Goal: Transaction & Acquisition: Purchase product/service

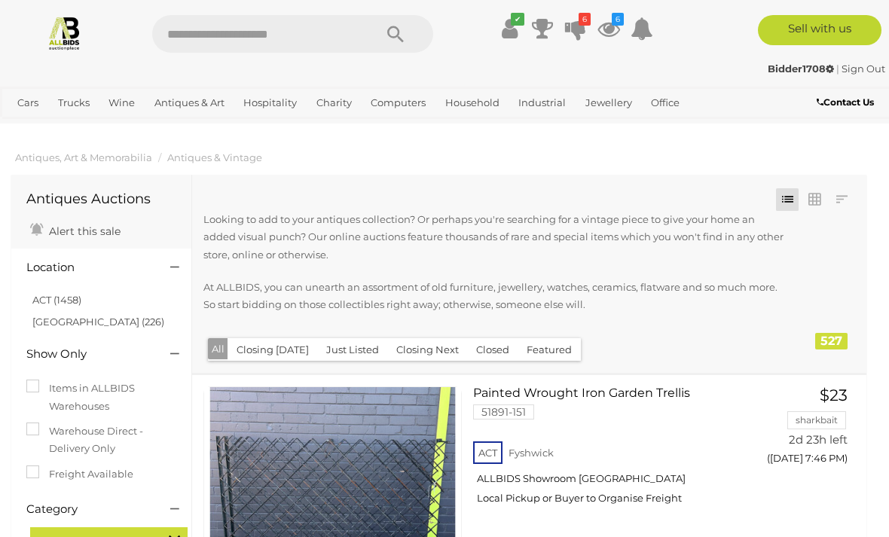
click at [66, 299] on link "ACT (1458)" at bounding box center [56, 300] width 49 height 12
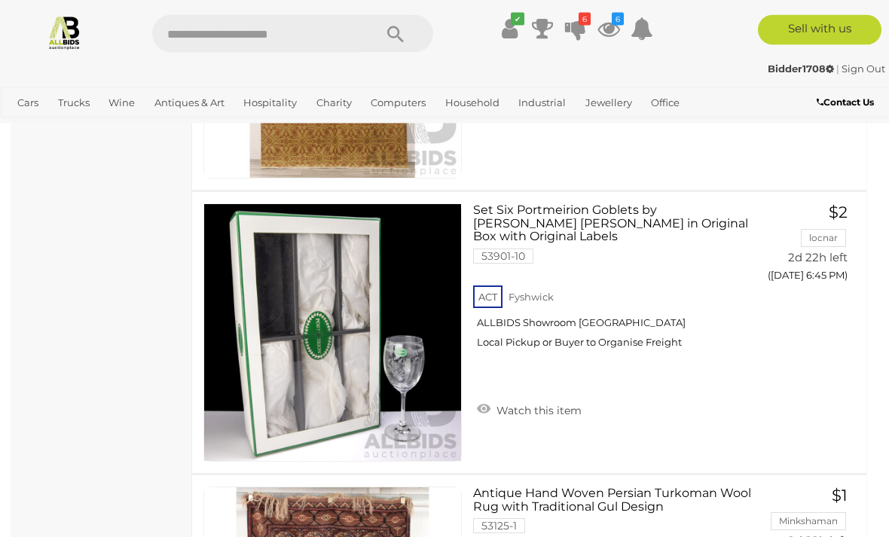
scroll to position [7828, 0]
click at [807, 314] on span "BID PAGE" at bounding box center [802, 306] width 56 height 15
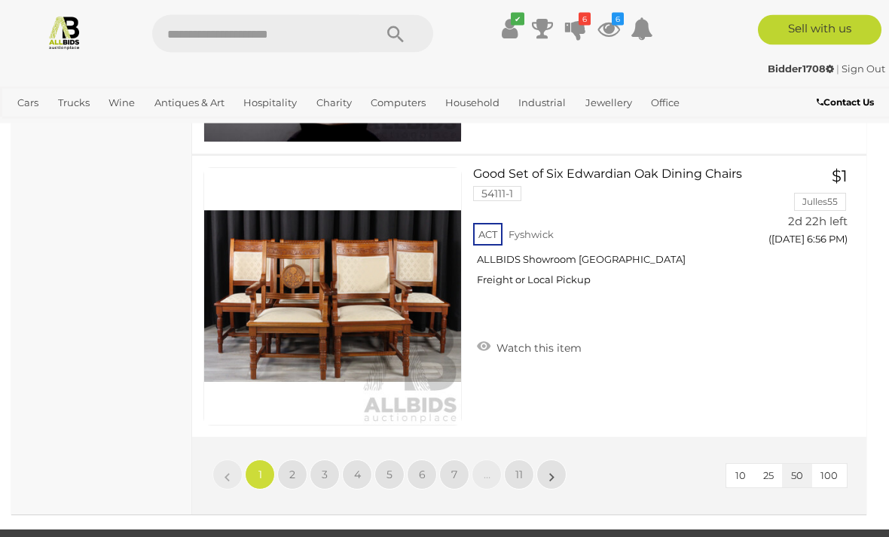
scroll to position [14093, 0]
click at [296, 464] on link "2" at bounding box center [292, 474] width 30 height 30
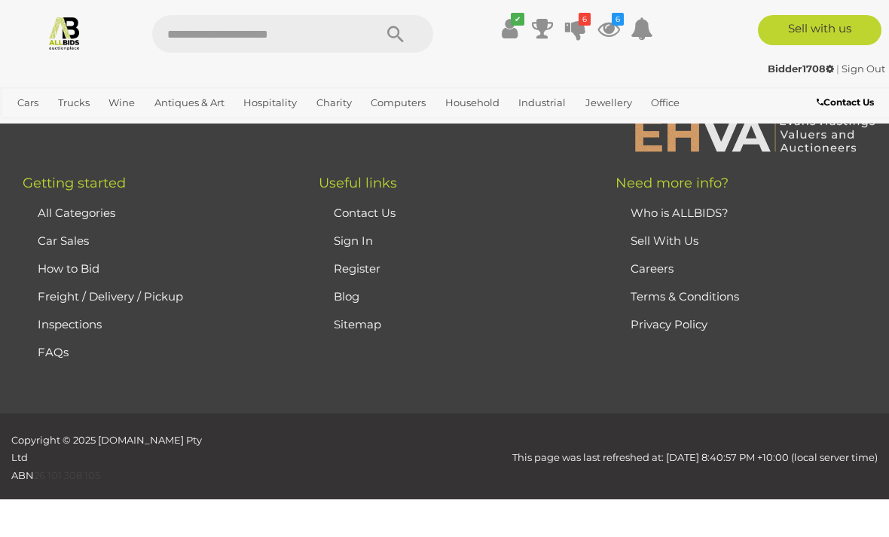
scroll to position [220, 0]
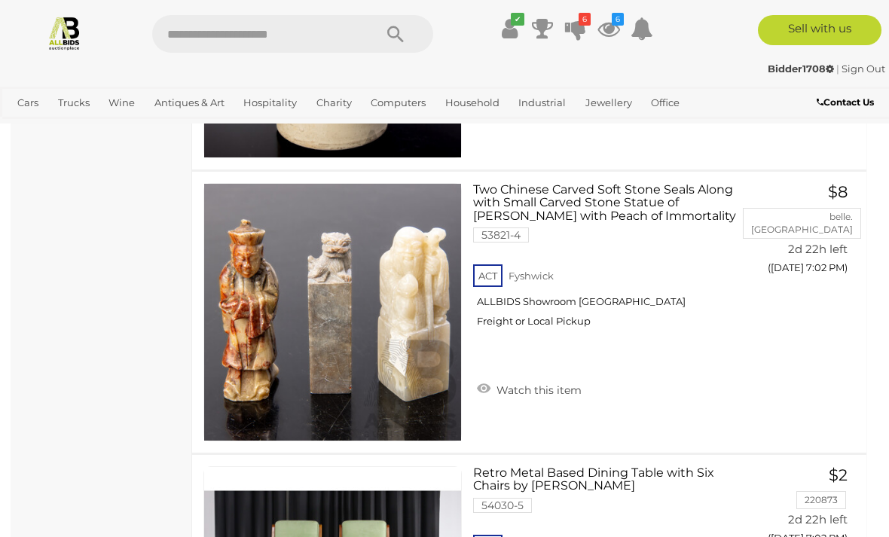
scroll to position [3600, 0]
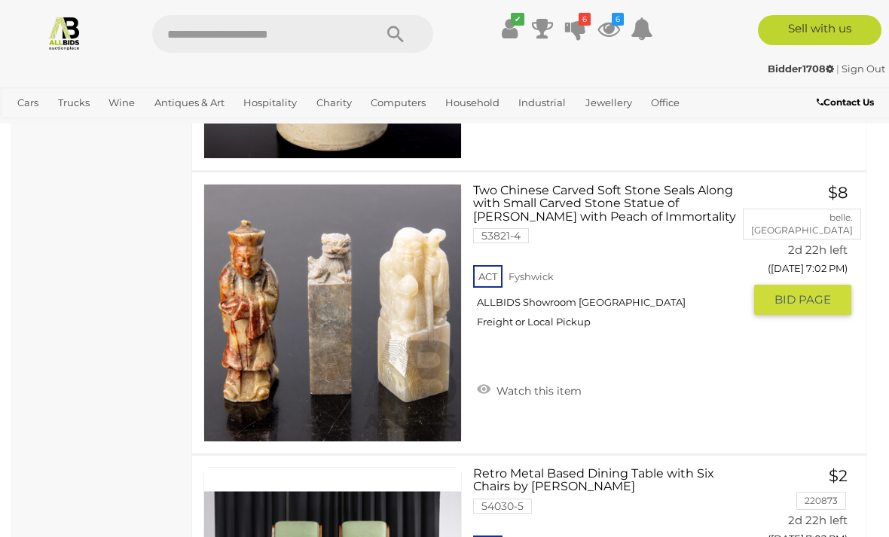
click at [803, 296] on span "BID PAGE" at bounding box center [802, 299] width 56 height 15
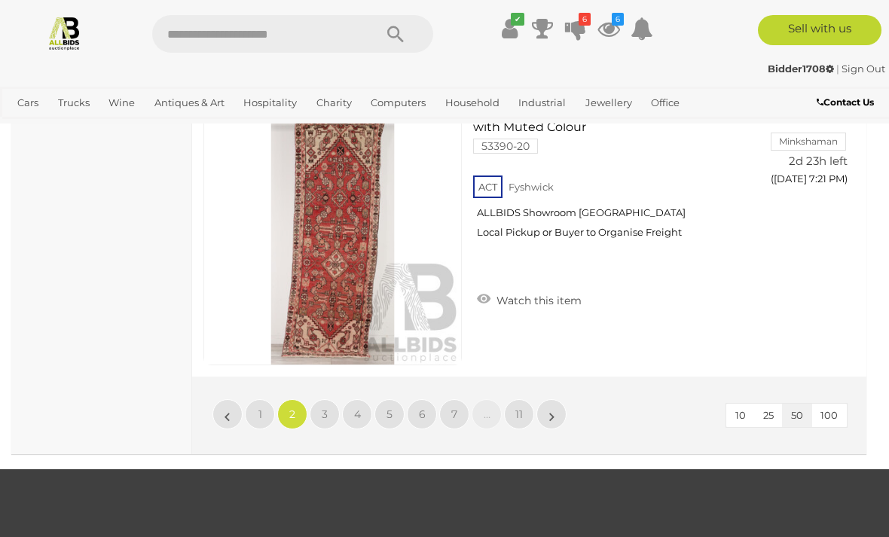
scroll to position [14151, 0]
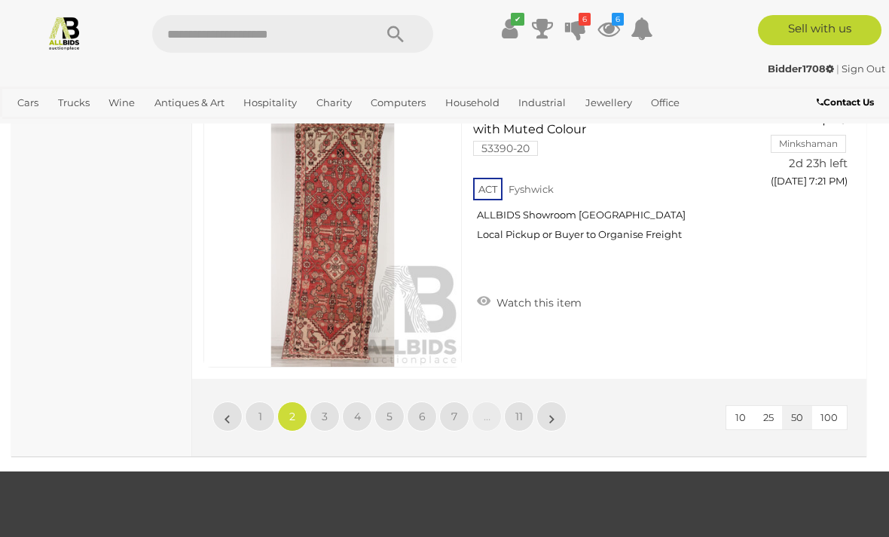
click at [320, 410] on link "3" at bounding box center [325, 416] width 30 height 30
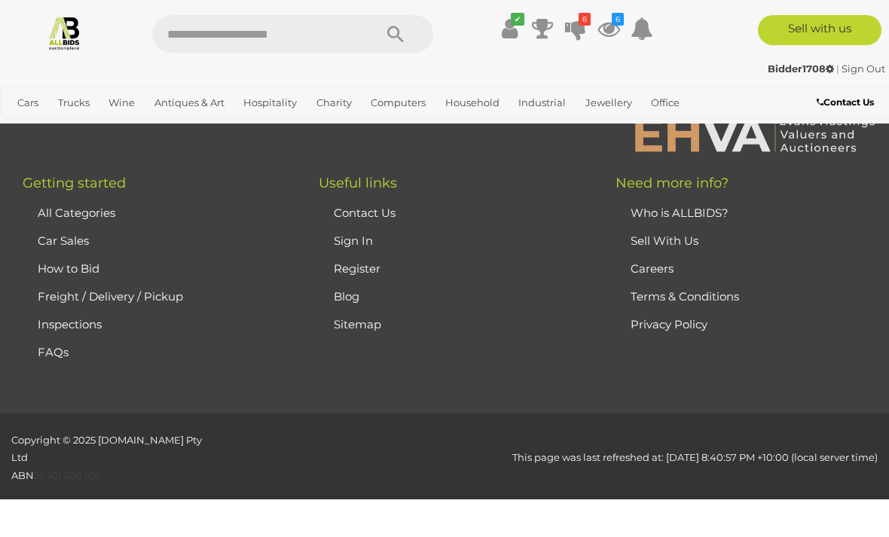
scroll to position [220, 0]
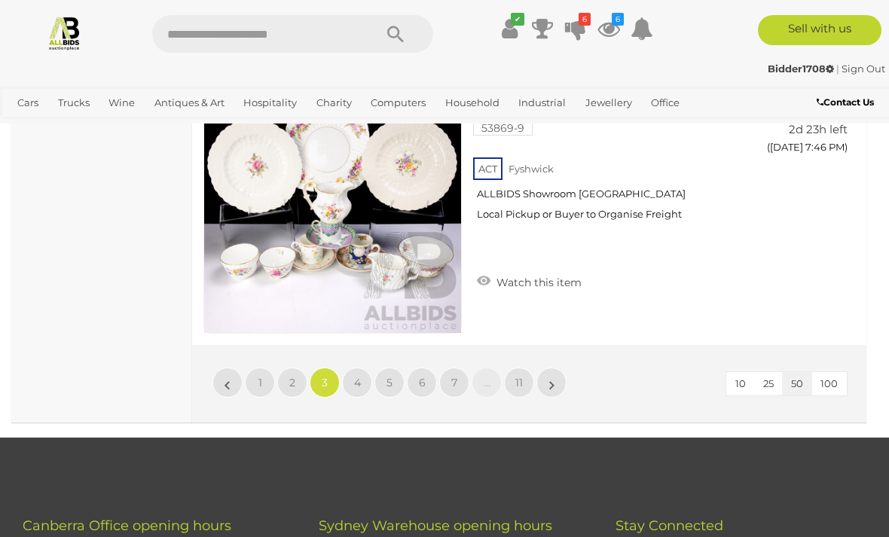
scroll to position [14184, 0]
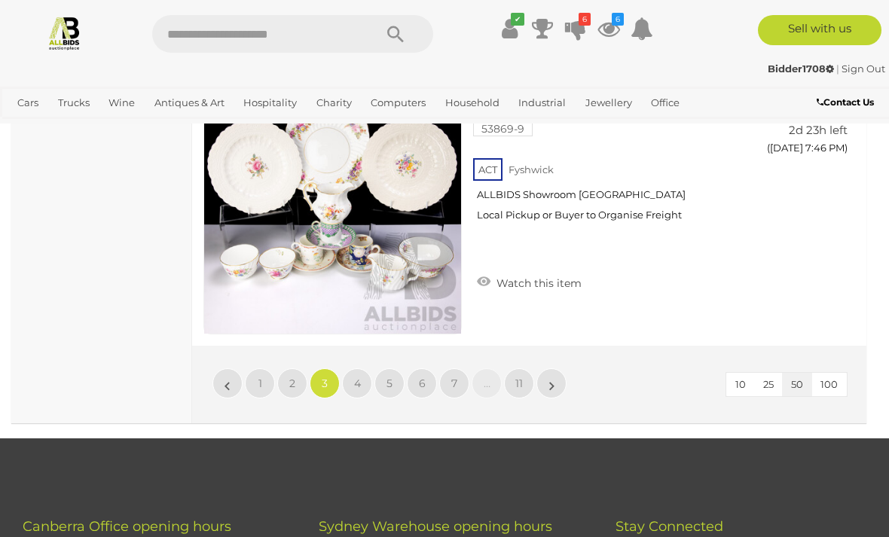
click at [355, 377] on span "4" at bounding box center [357, 384] width 7 height 14
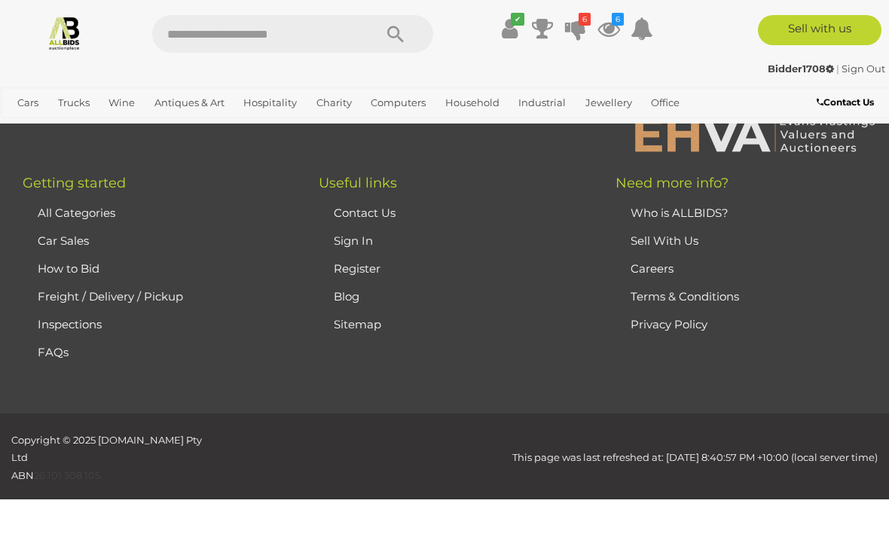
scroll to position [220, 0]
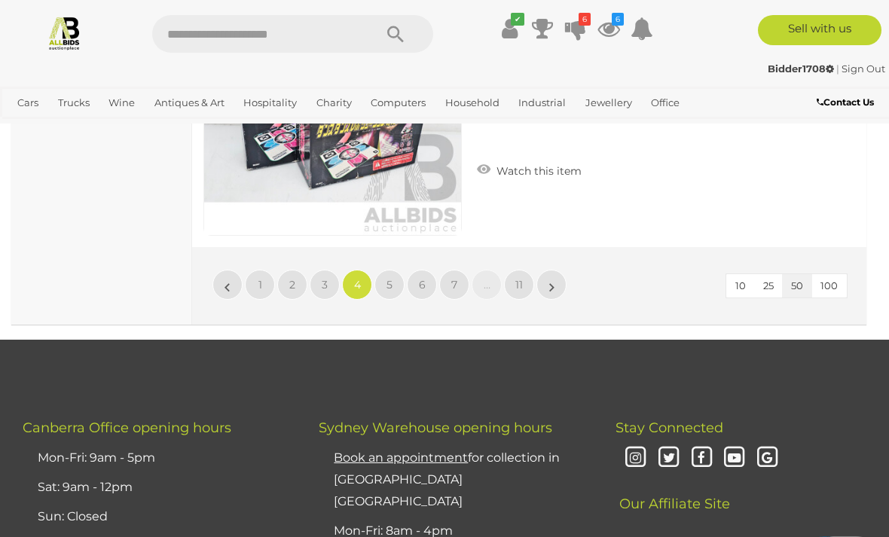
scroll to position [14261, 0]
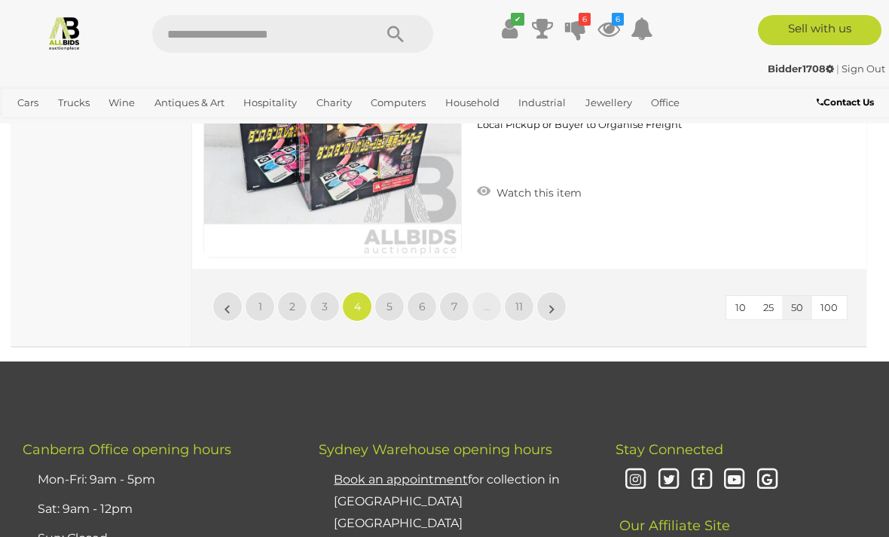
click at [388, 301] on span "5" at bounding box center [389, 307] width 6 height 14
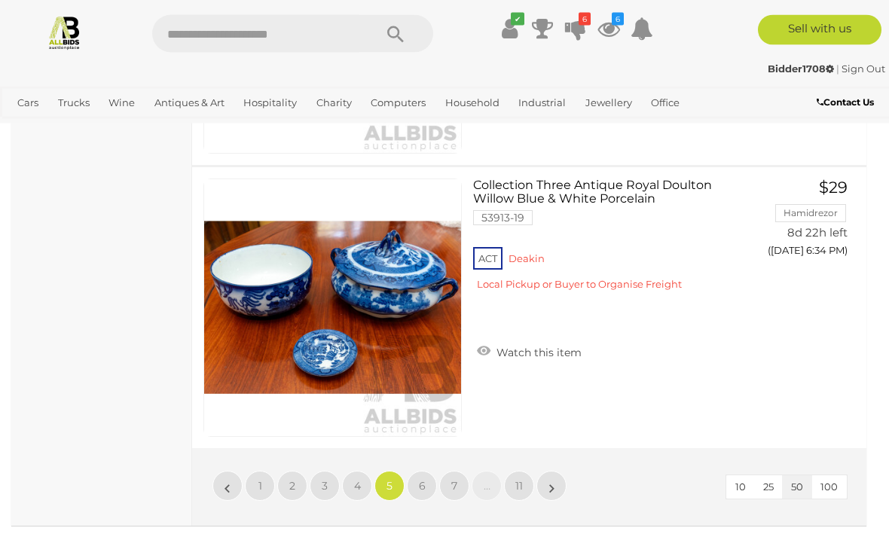
scroll to position [14082, 0]
click at [417, 474] on link "6" at bounding box center [422, 486] width 30 height 30
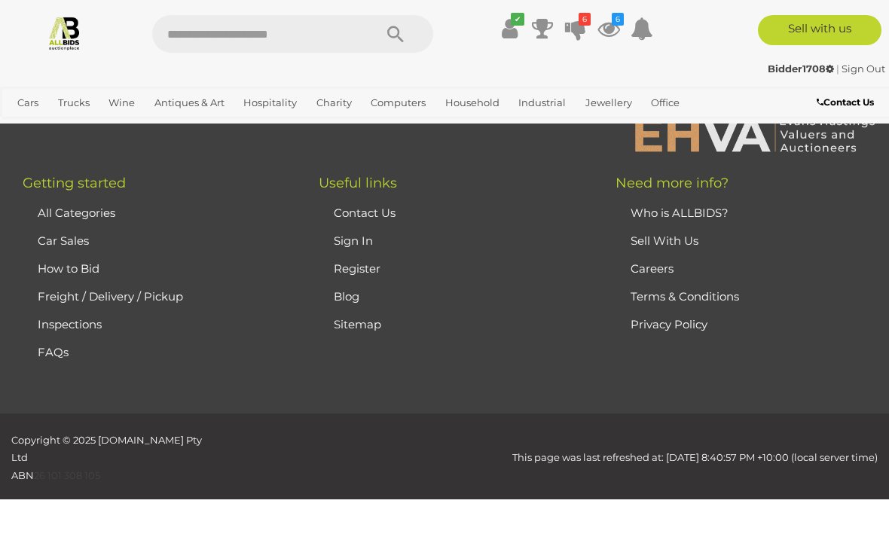
scroll to position [220, 0]
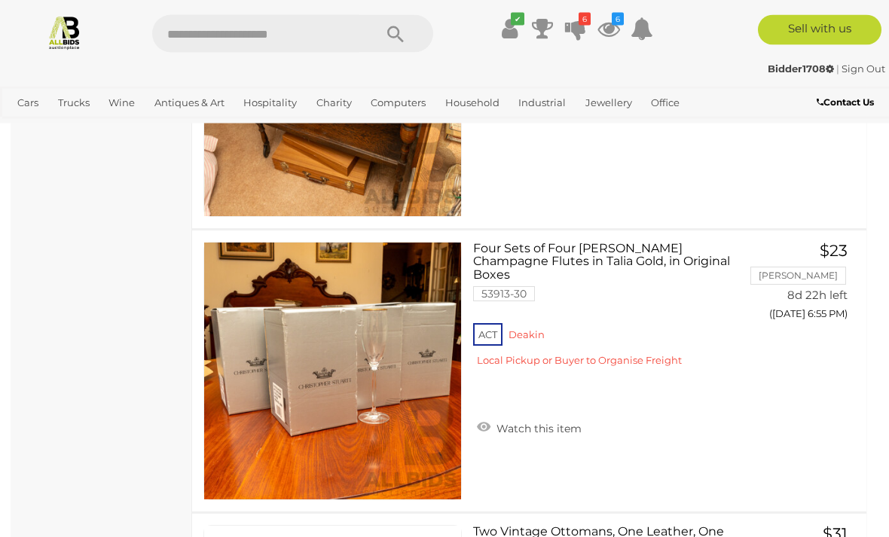
scroll to position [12320, 0]
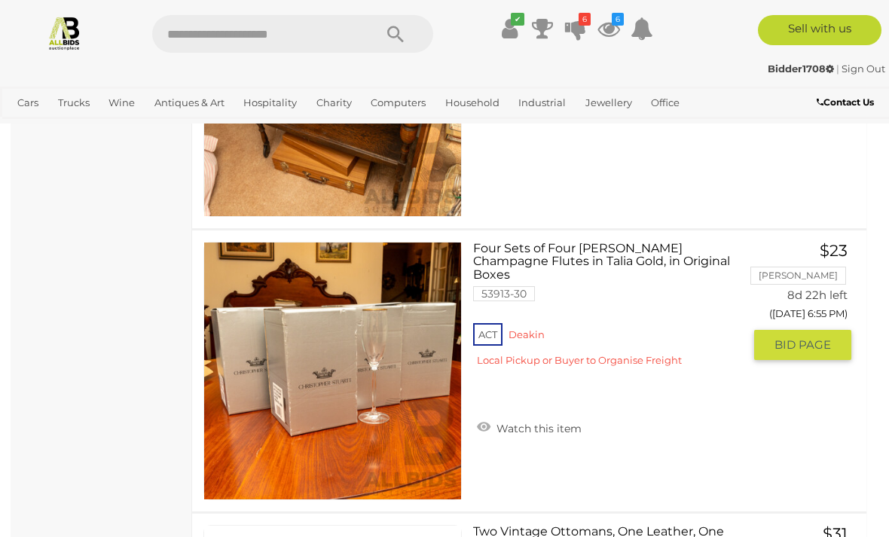
click at [359, 357] on link at bounding box center [332, 371] width 258 height 258
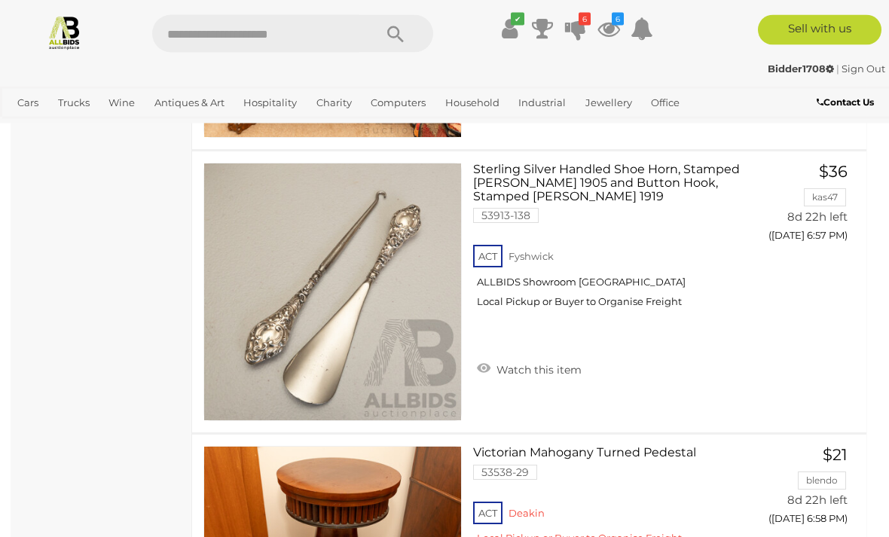
scroll to position [13532, 0]
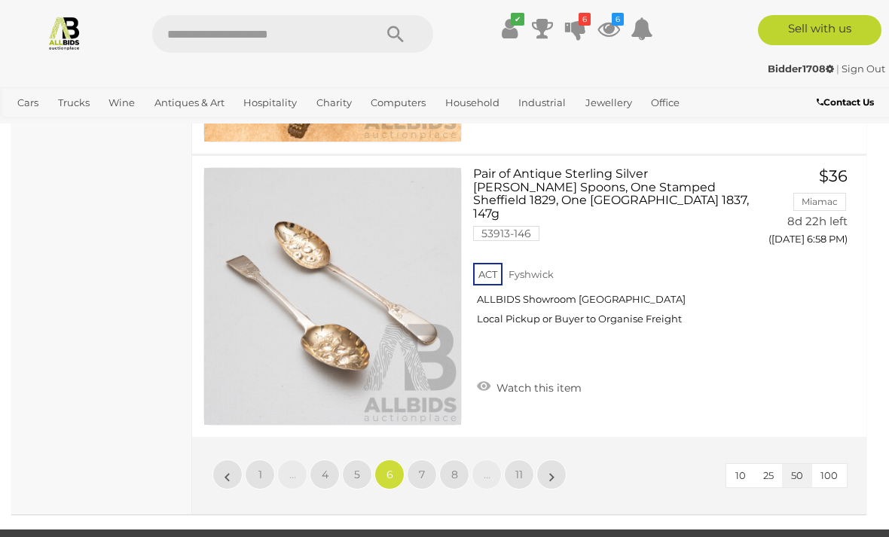
click at [419, 468] on span "7" at bounding box center [422, 475] width 6 height 14
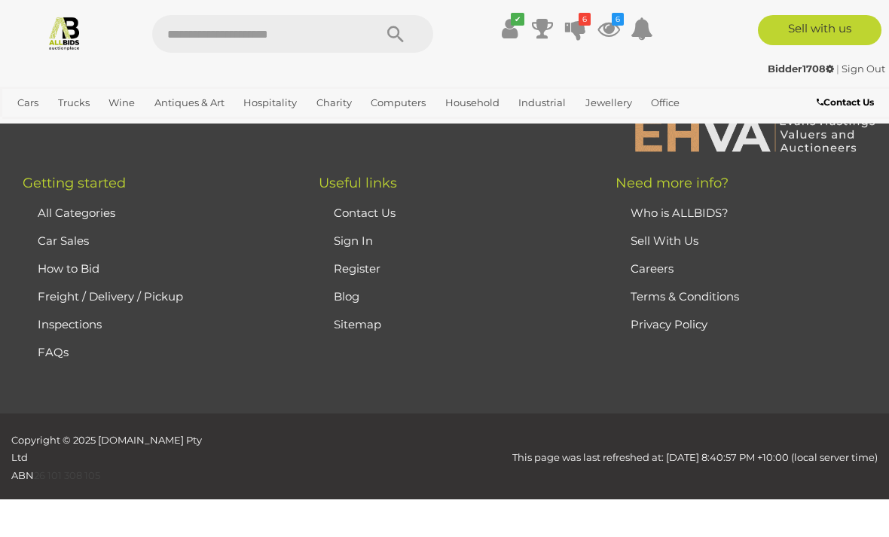
scroll to position [220, 0]
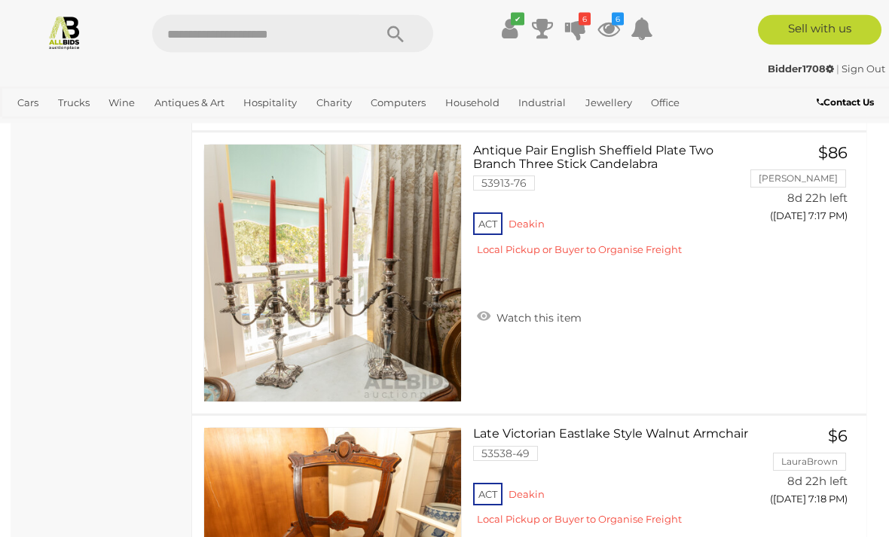
scroll to position [11002, 0]
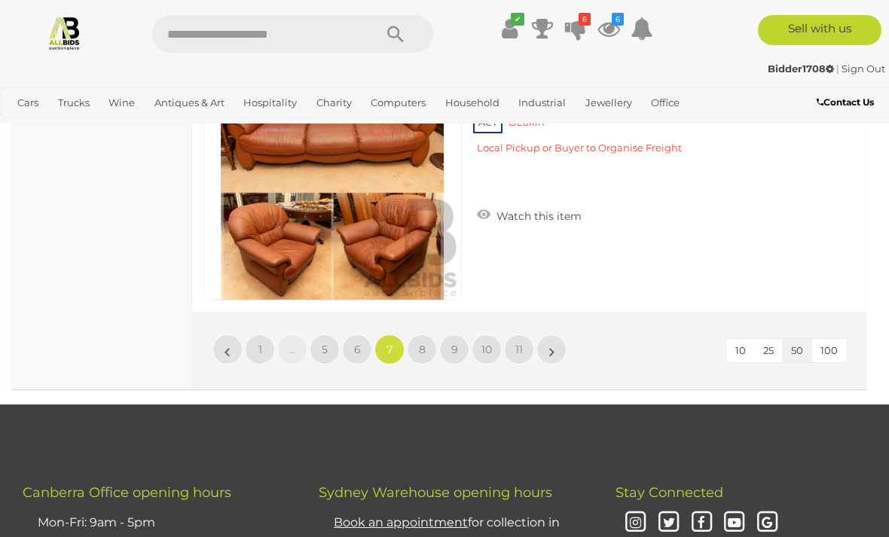
click at [417, 342] on link "8" at bounding box center [422, 349] width 30 height 30
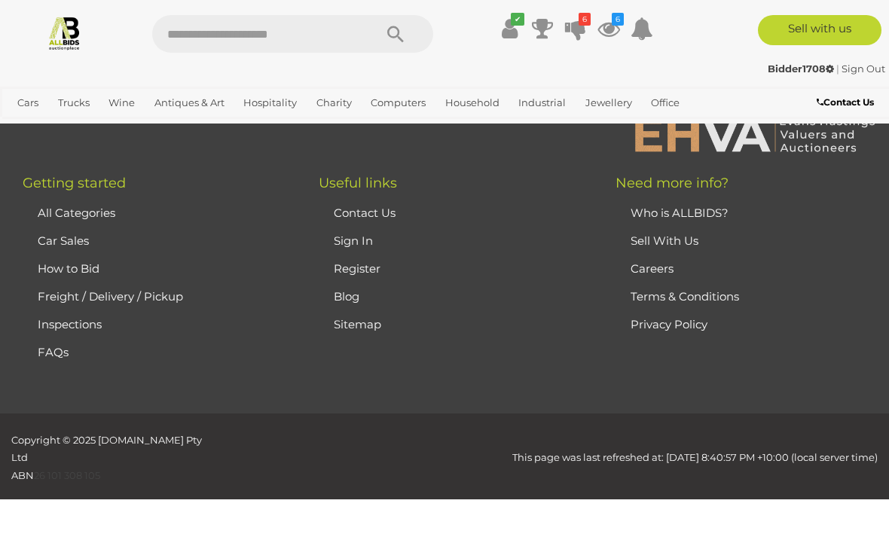
scroll to position [220, 0]
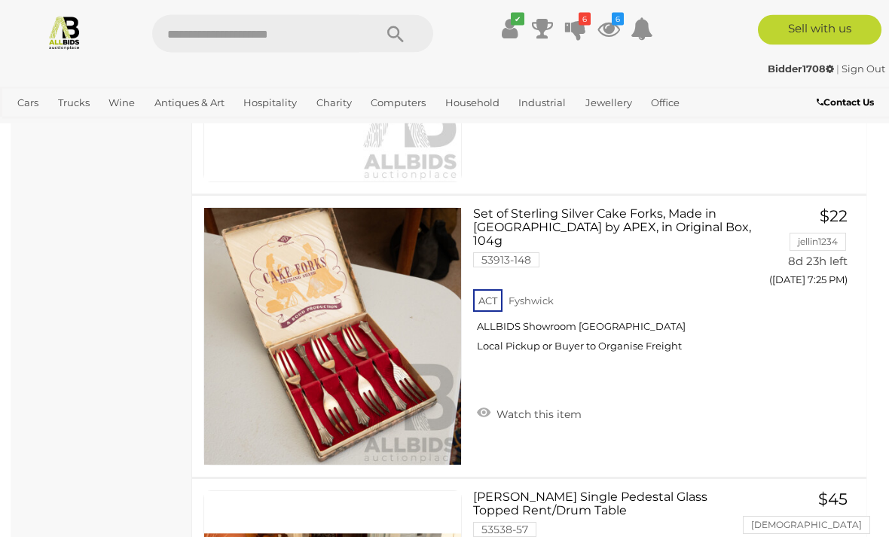
scroll to position [1311, 0]
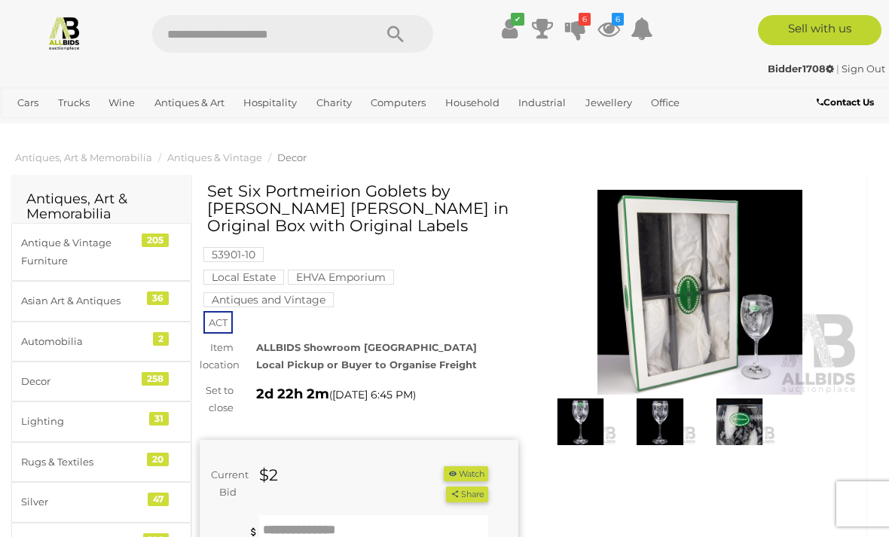
click at [656, 415] on img at bounding box center [660, 421] width 72 height 47
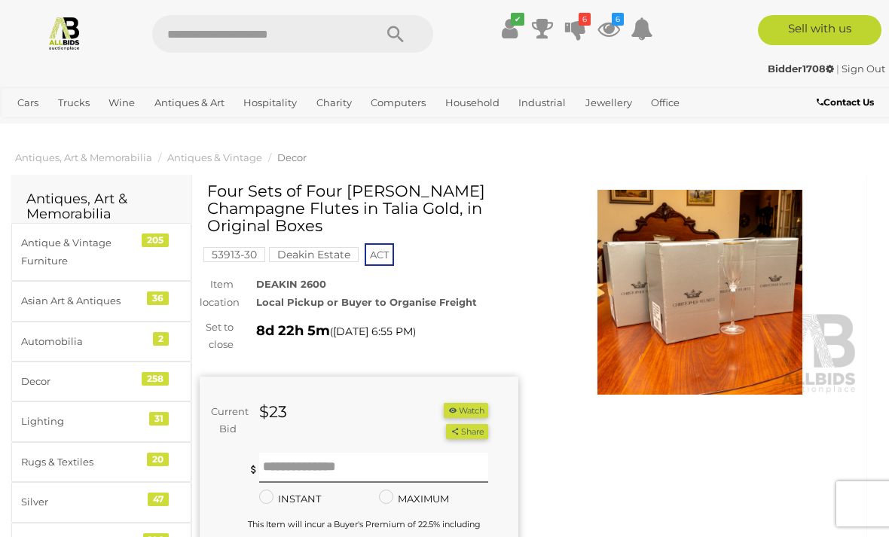
click at [736, 279] on img at bounding box center [700, 292] width 319 height 205
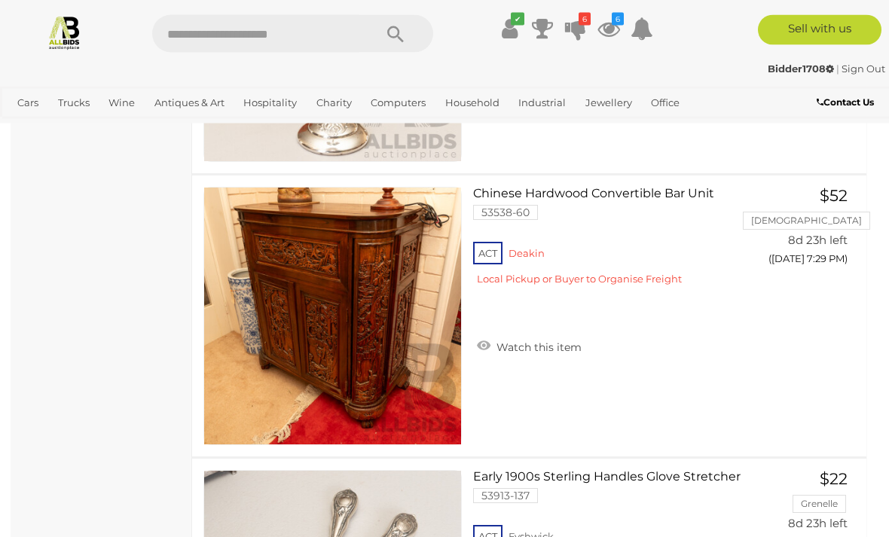
scroll to position [3315, 0]
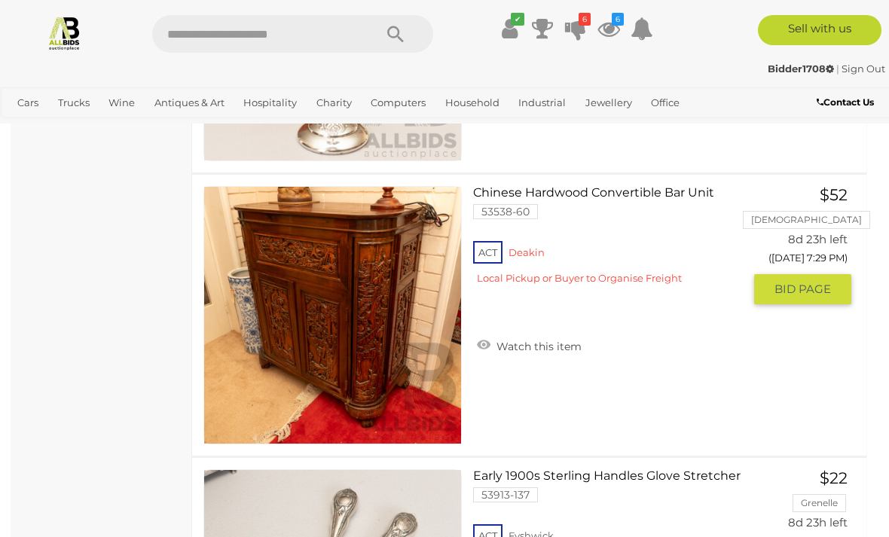
click at [304, 350] on img at bounding box center [332, 315] width 257 height 257
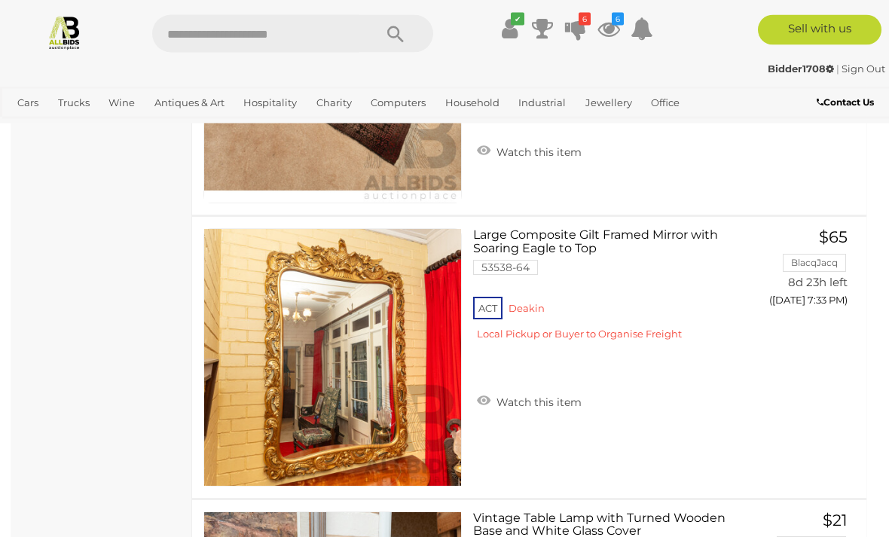
scroll to position [5538, 0]
click at [804, 325] on span "BID PAGE" at bounding box center [802, 331] width 56 height 15
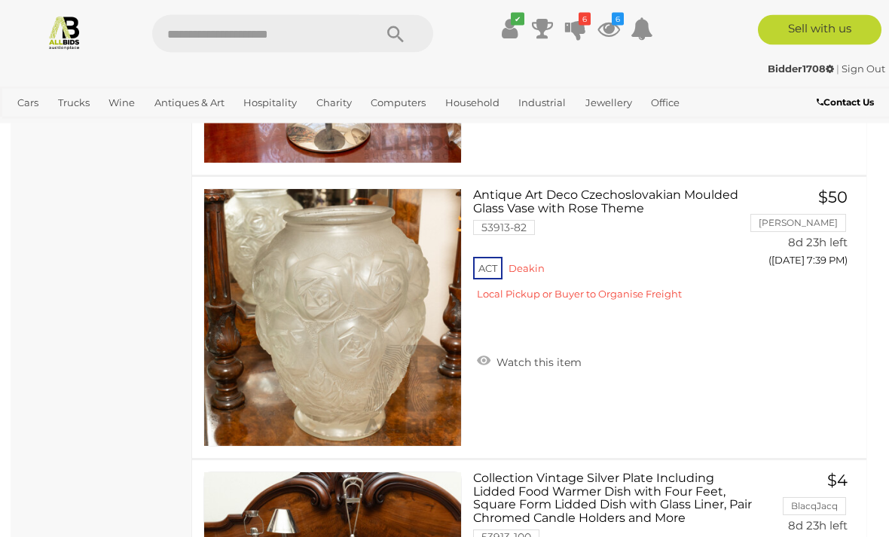
scroll to position [10957, 0]
click at [810, 287] on span "BID PAGE" at bounding box center [802, 291] width 56 height 15
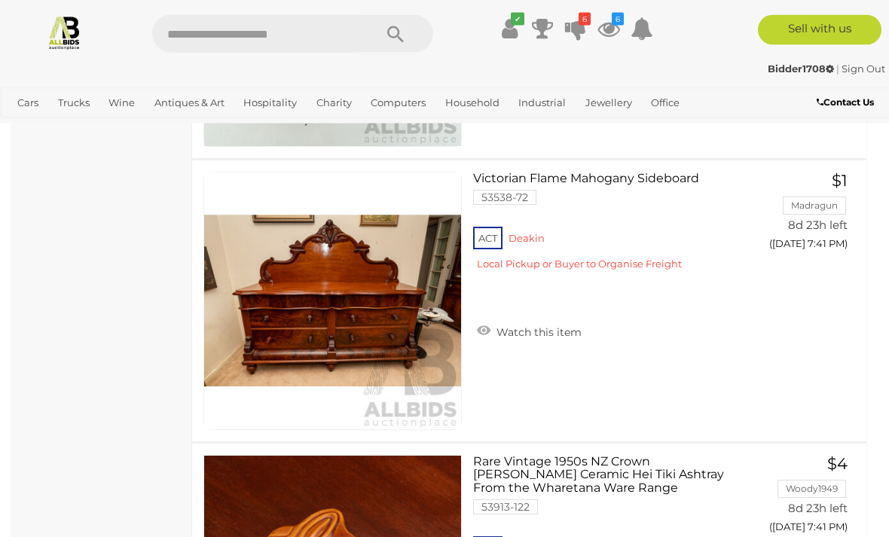
scroll to position [12673, 0]
click at [822, 267] on span "BID PAGE" at bounding box center [802, 274] width 56 height 15
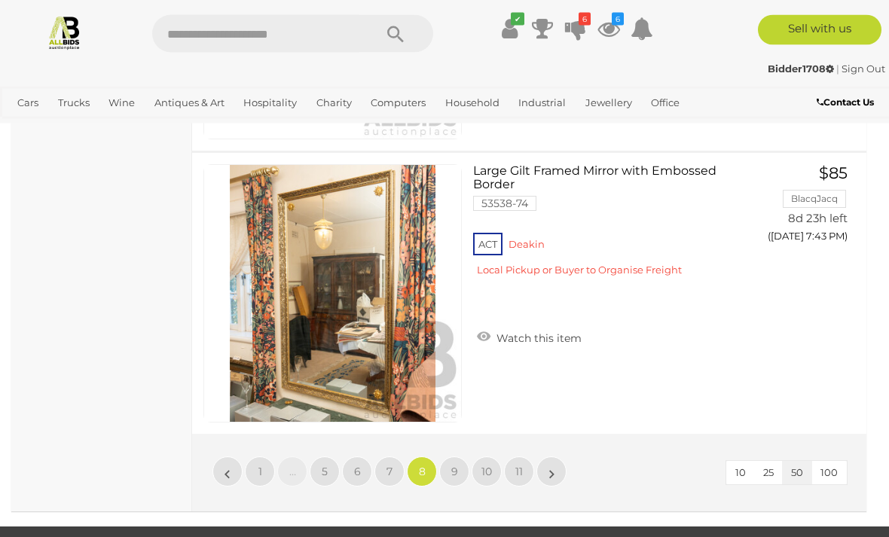
scroll to position [14096, 0]
click at [482, 334] on link "Watch this item" at bounding box center [529, 336] width 112 height 23
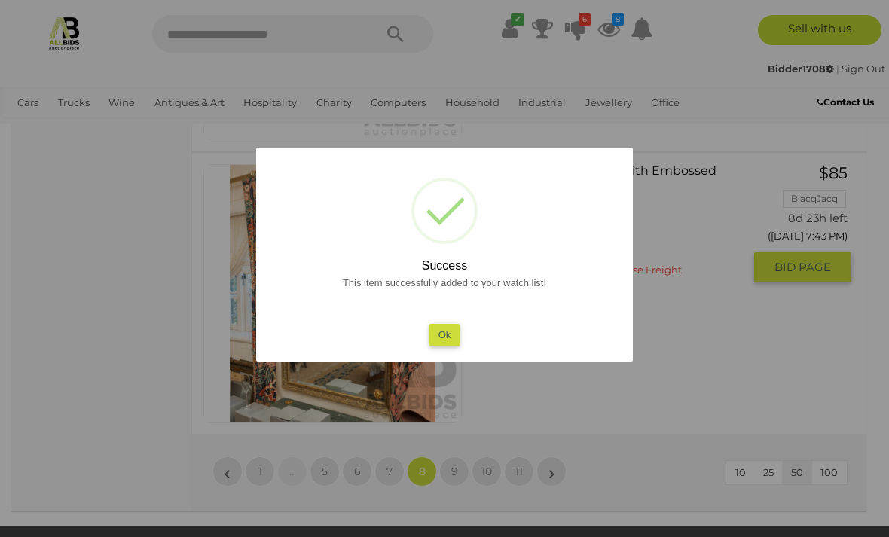
click at [447, 346] on button "Ok" at bounding box center [444, 335] width 31 height 22
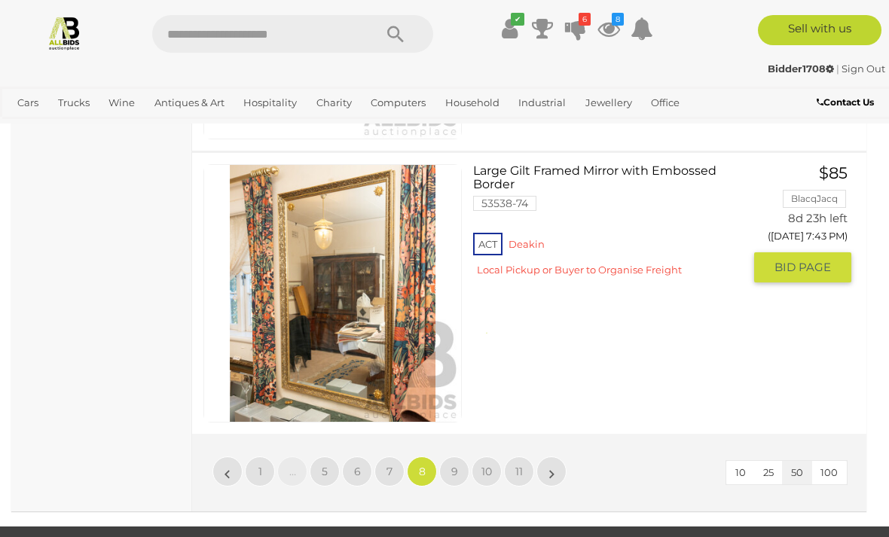
click at [453, 467] on span "9" at bounding box center [454, 472] width 7 height 14
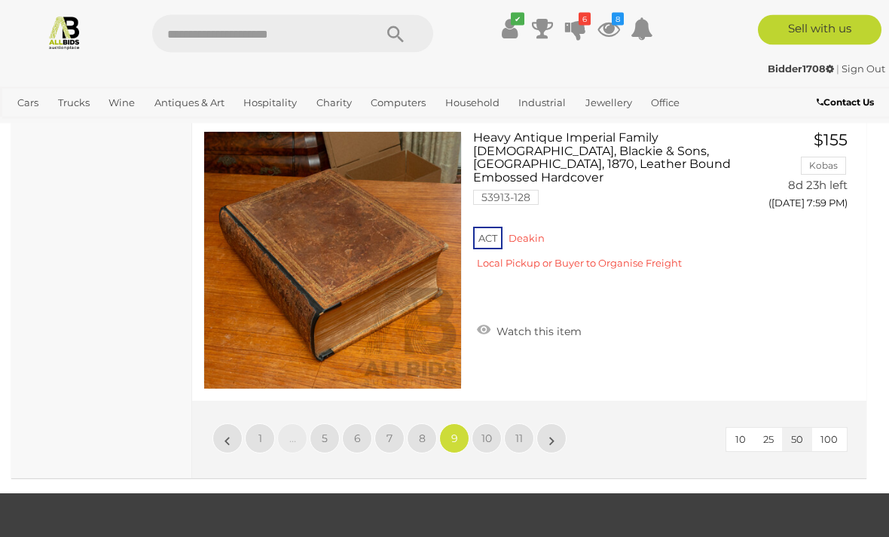
scroll to position [14129, 0]
click at [486, 432] on span "10" at bounding box center [486, 439] width 11 height 14
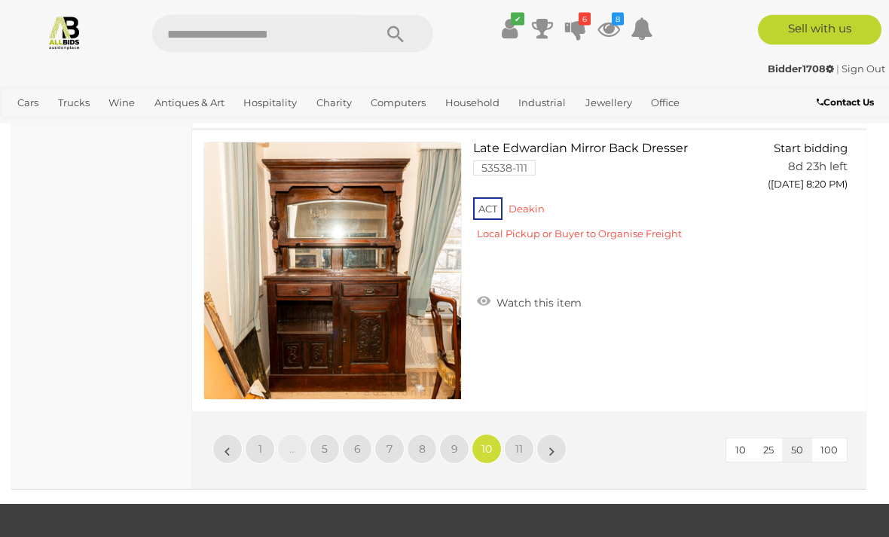
scroll to position [14118, 0]
click at [517, 442] on span "11" at bounding box center [519, 449] width 8 height 14
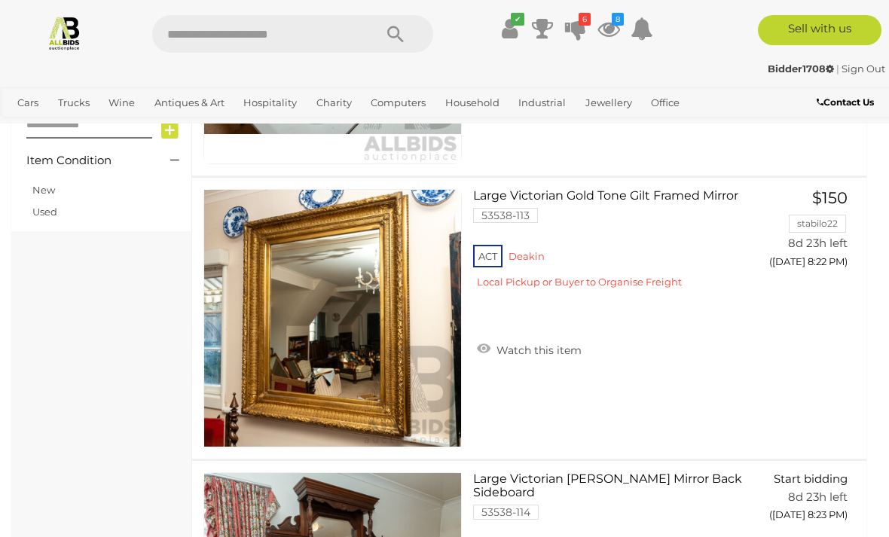
scroll to position [1045, 0]
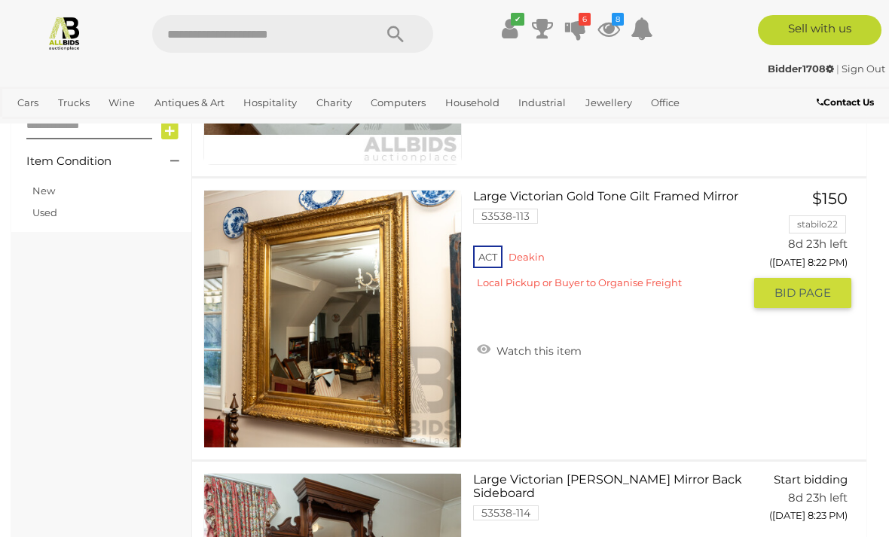
click at [488, 343] on link "Watch this item" at bounding box center [529, 349] width 112 height 23
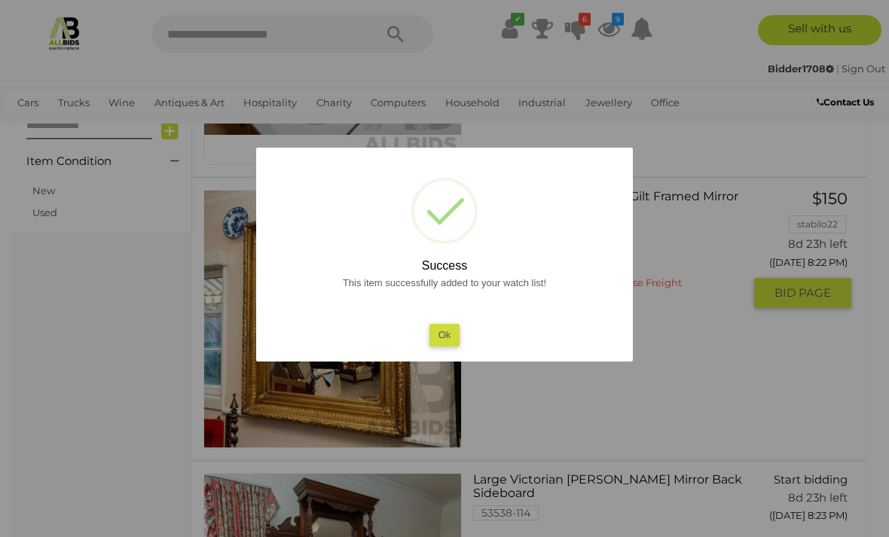
click at [440, 346] on button "Ok" at bounding box center [444, 335] width 31 height 22
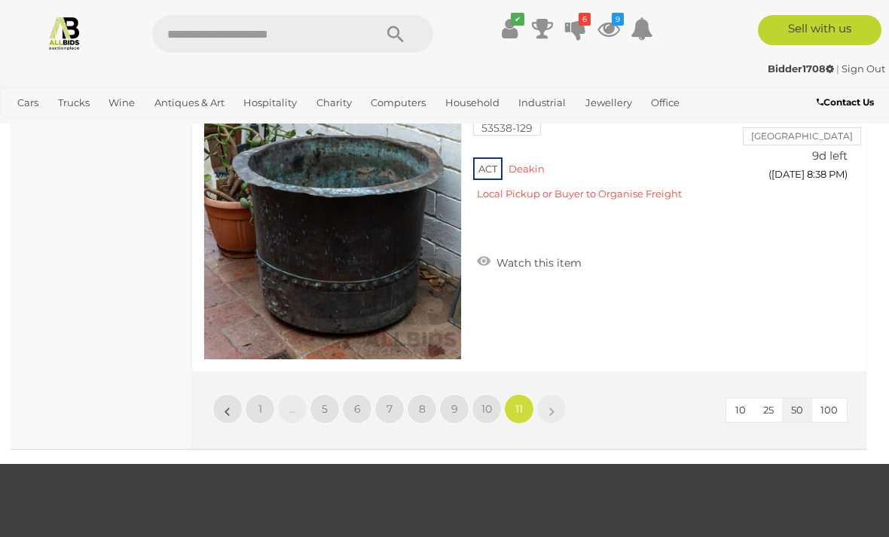
scroll to position [7644, 0]
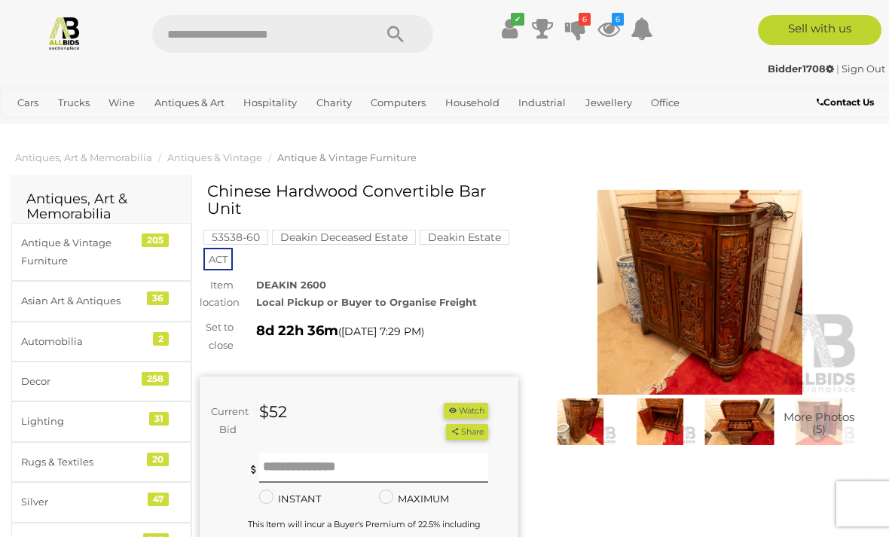
click at [664, 420] on img at bounding box center [660, 421] width 72 height 47
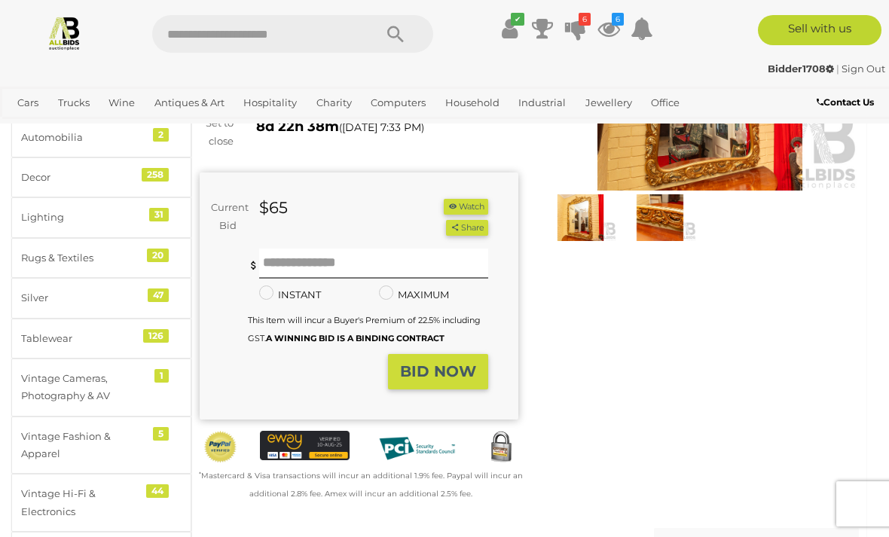
scroll to position [202, 0]
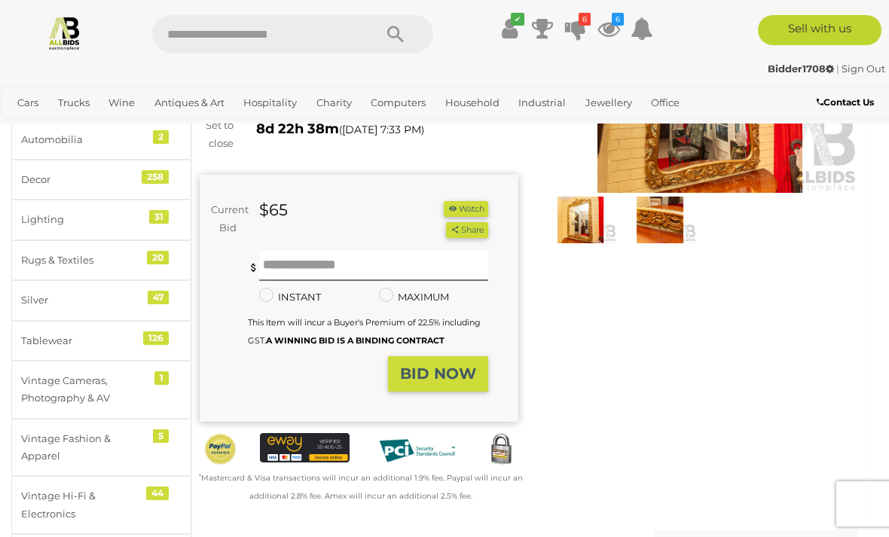
click at [459, 208] on button "Watch" at bounding box center [466, 209] width 44 height 16
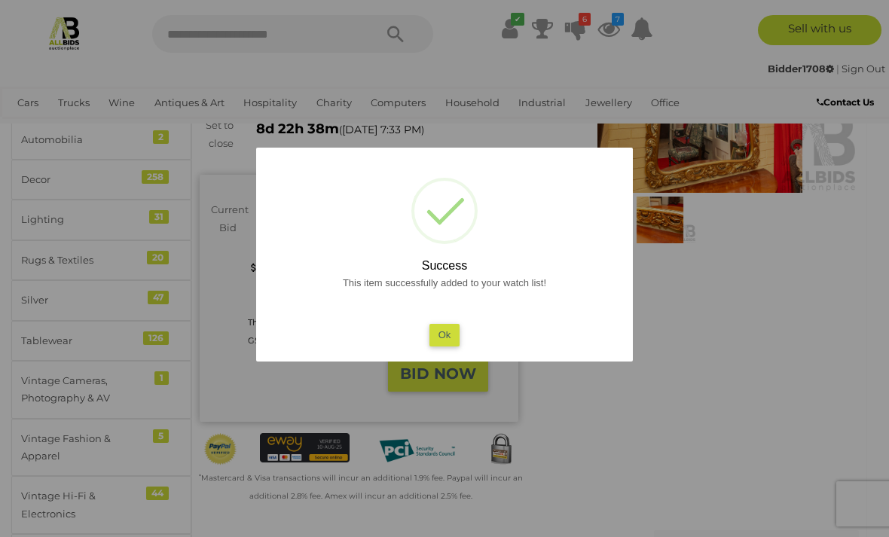
click at [444, 346] on button "Ok" at bounding box center [444, 335] width 31 height 22
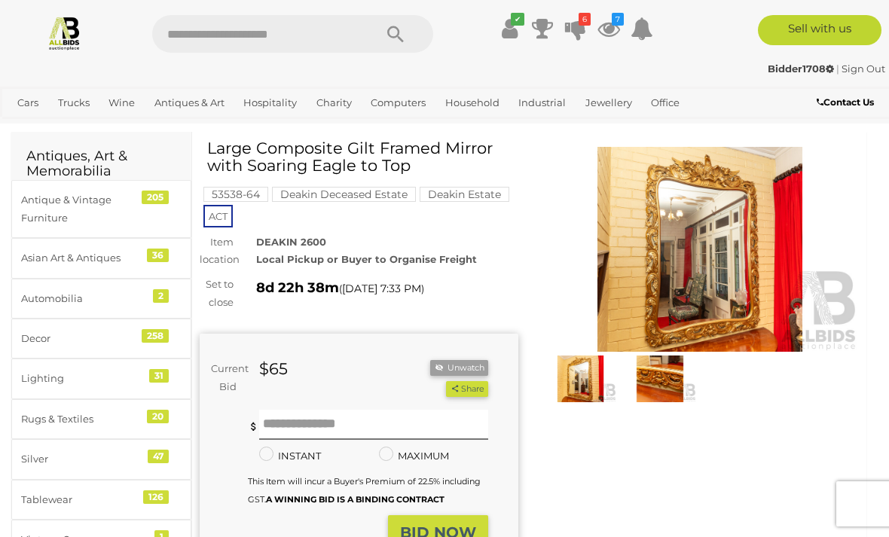
scroll to position [0, 0]
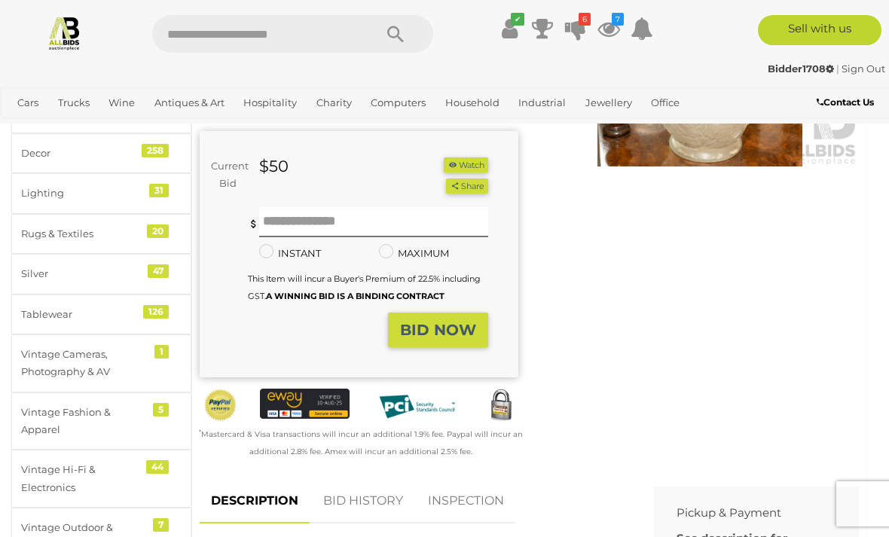
scroll to position [227, 0]
